Goal: Find specific page/section: Find specific page/section

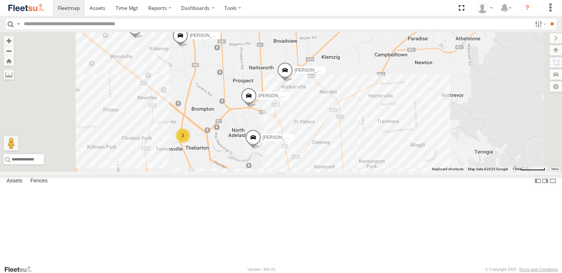
drag, startPoint x: 314, startPoint y: 114, endPoint x: 333, endPoint y: 269, distance: 156.6
click at [333, 269] on body at bounding box center [281, 136] width 562 height 273
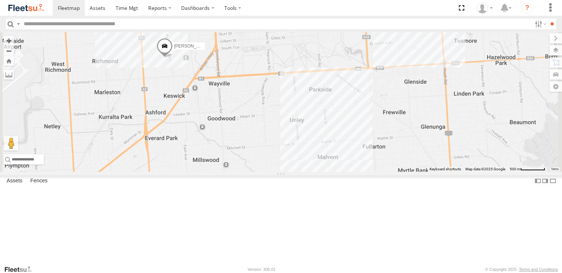
drag, startPoint x: 342, startPoint y: 244, endPoint x: 367, endPoint y: 20, distance: 225.0
click at [367, 20] on body at bounding box center [281, 136] width 562 height 273
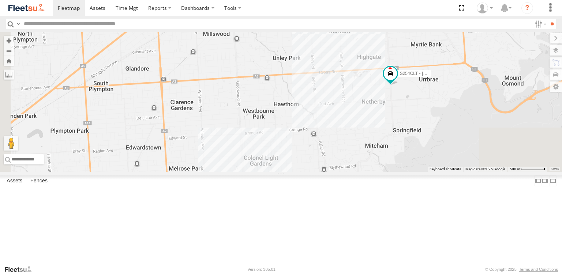
drag, startPoint x: 347, startPoint y: 178, endPoint x: 340, endPoint y: 47, distance: 131.2
click at [354, 47] on div "S254CLT - [PERSON_NAME] Anitoj [PERSON_NAME] [PERSON_NAME] [PERSON_NAME] [PERSO…" at bounding box center [281, 102] width 562 height 140
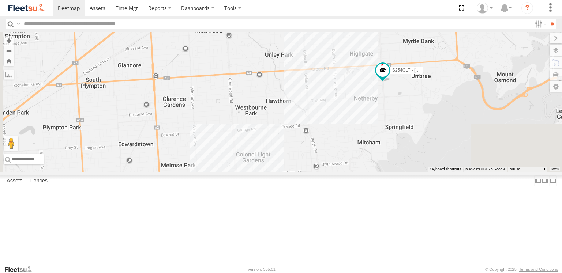
click at [340, 44] on div "S254CLT - [PERSON_NAME] Anitoj [PERSON_NAME] [PERSON_NAME] [PERSON_NAME] [PERSO…" at bounding box center [281, 102] width 562 height 140
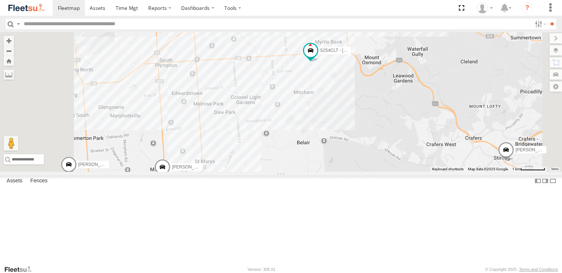
click at [270, 164] on div "S254CLT - [PERSON_NAME] Anitoj [PERSON_NAME] [PERSON_NAME] [PERSON_NAME] [PERSO…" at bounding box center [281, 102] width 562 height 140
drag, startPoint x: 239, startPoint y: 164, endPoint x: 302, endPoint y: 126, distance: 73.4
click at [302, 126] on div "S254CLT - [PERSON_NAME] Anitoj [PERSON_NAME] [PERSON_NAME] [PERSON_NAME] [PERSO…" at bounding box center [281, 102] width 562 height 140
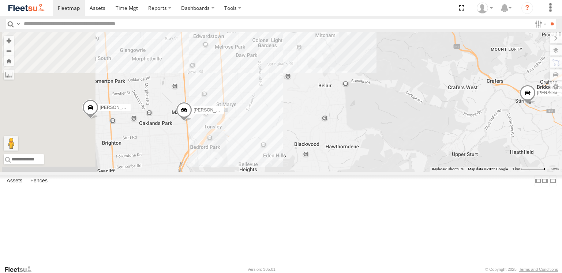
drag, startPoint x: 271, startPoint y: 173, endPoint x: 292, endPoint y: 117, distance: 60.4
click at [292, 117] on div "S254CLT - [PERSON_NAME] Anitoj [PERSON_NAME] [PERSON_NAME] [PERSON_NAME] [PERSO…" at bounding box center [281, 102] width 562 height 140
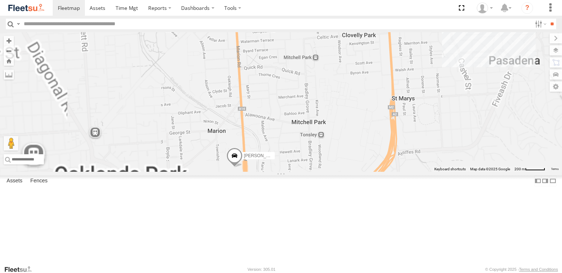
drag, startPoint x: 269, startPoint y: 150, endPoint x: 316, endPoint y: 123, distance: 54.4
click at [316, 123] on div "S254CLT - [PERSON_NAME] Anitoj [PERSON_NAME] [PERSON_NAME] [PERSON_NAME] [PERSO…" at bounding box center [281, 102] width 562 height 140
